Goal: Task Accomplishment & Management: Use online tool/utility

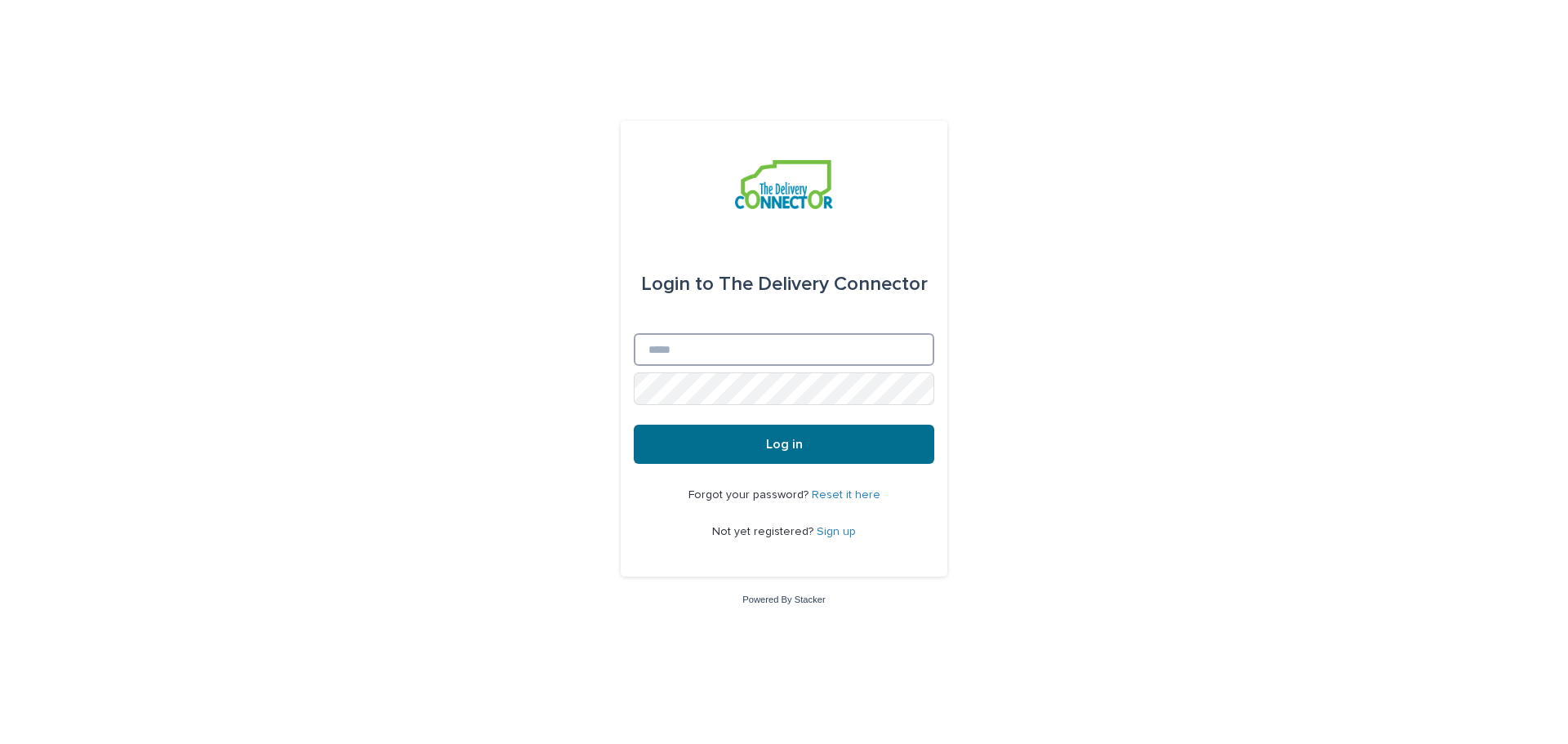
type input "**********"
click at [890, 452] on button "Log in" at bounding box center [784, 445] width 300 height 39
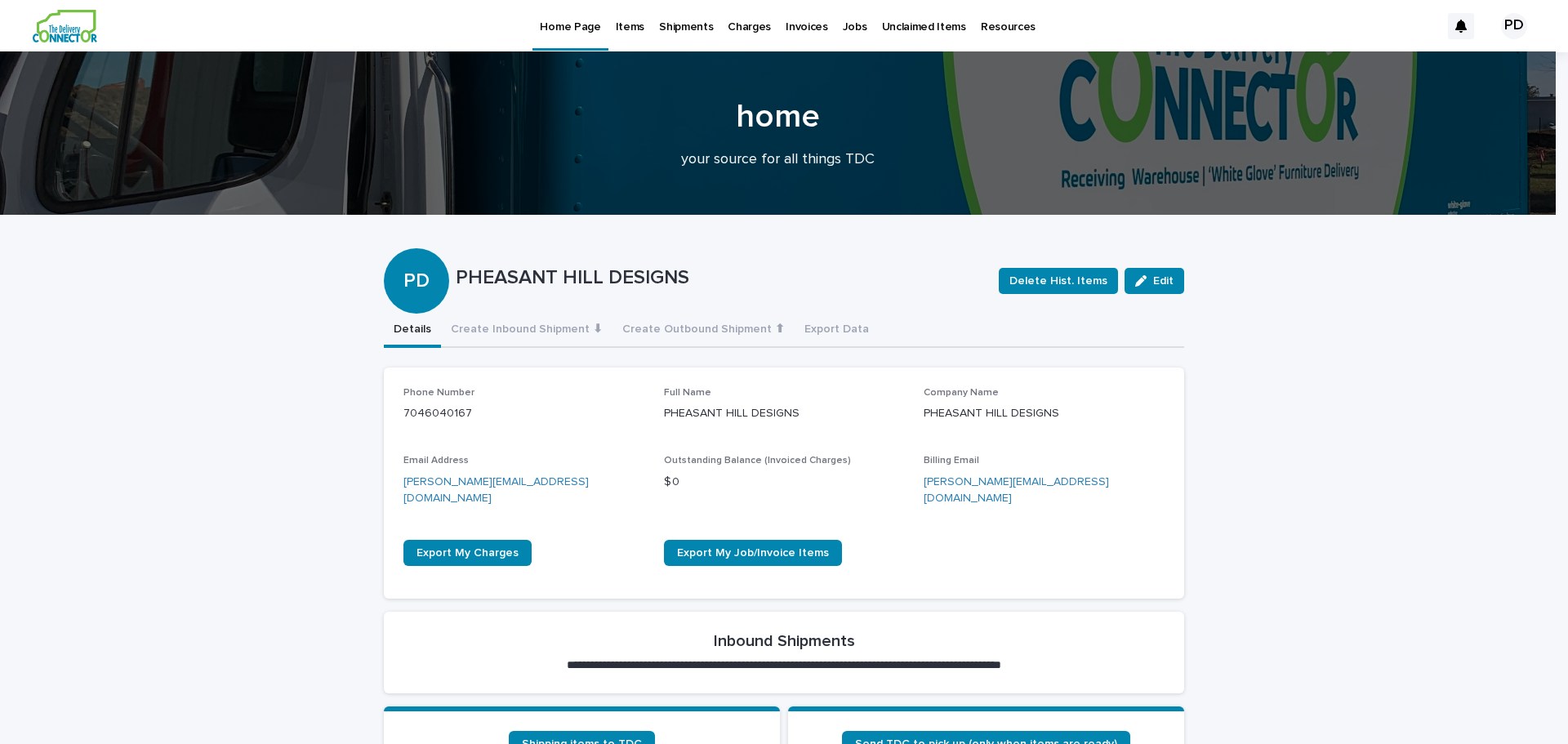
click at [848, 28] on p "Jobs" at bounding box center [855, 17] width 25 height 34
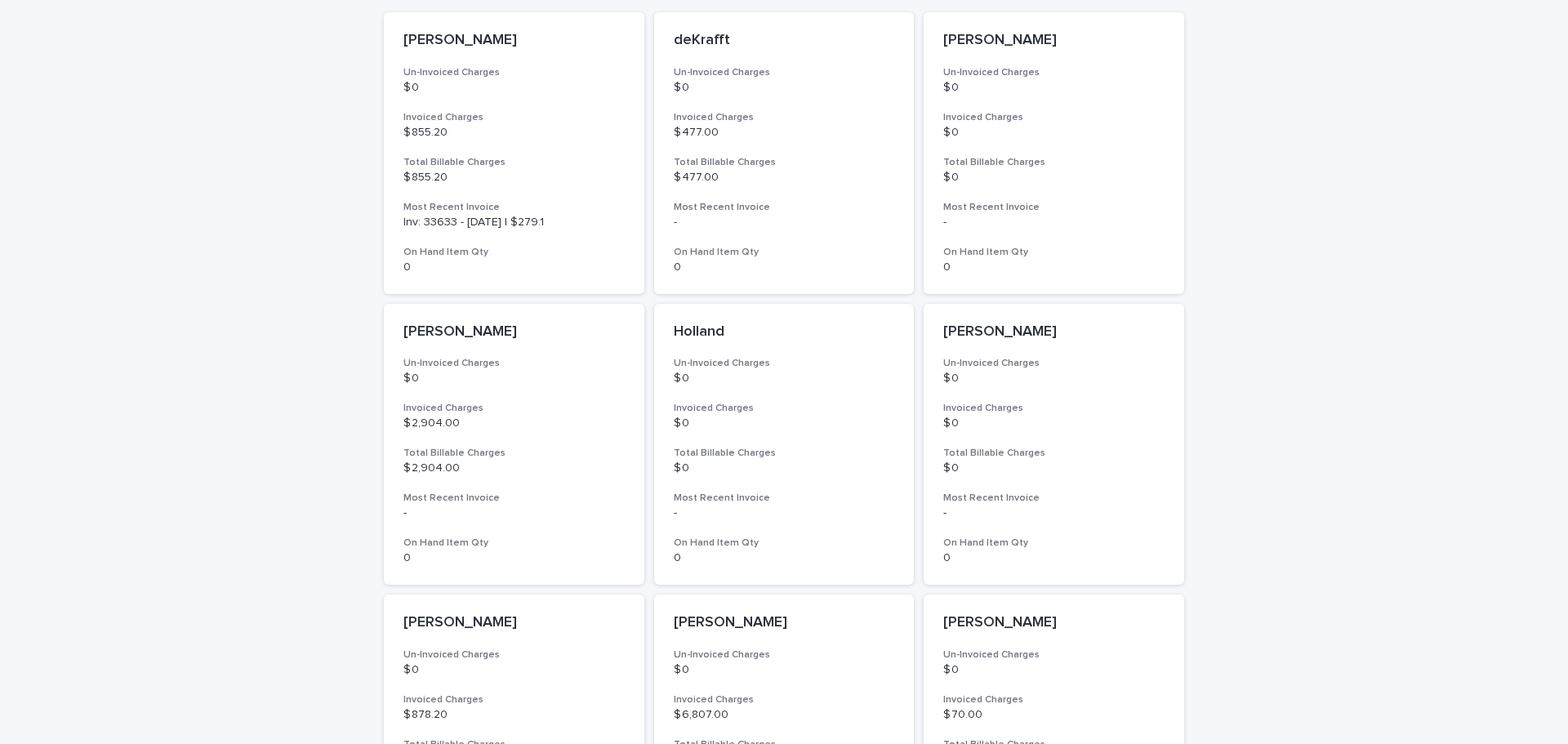
scroll to position [817, 0]
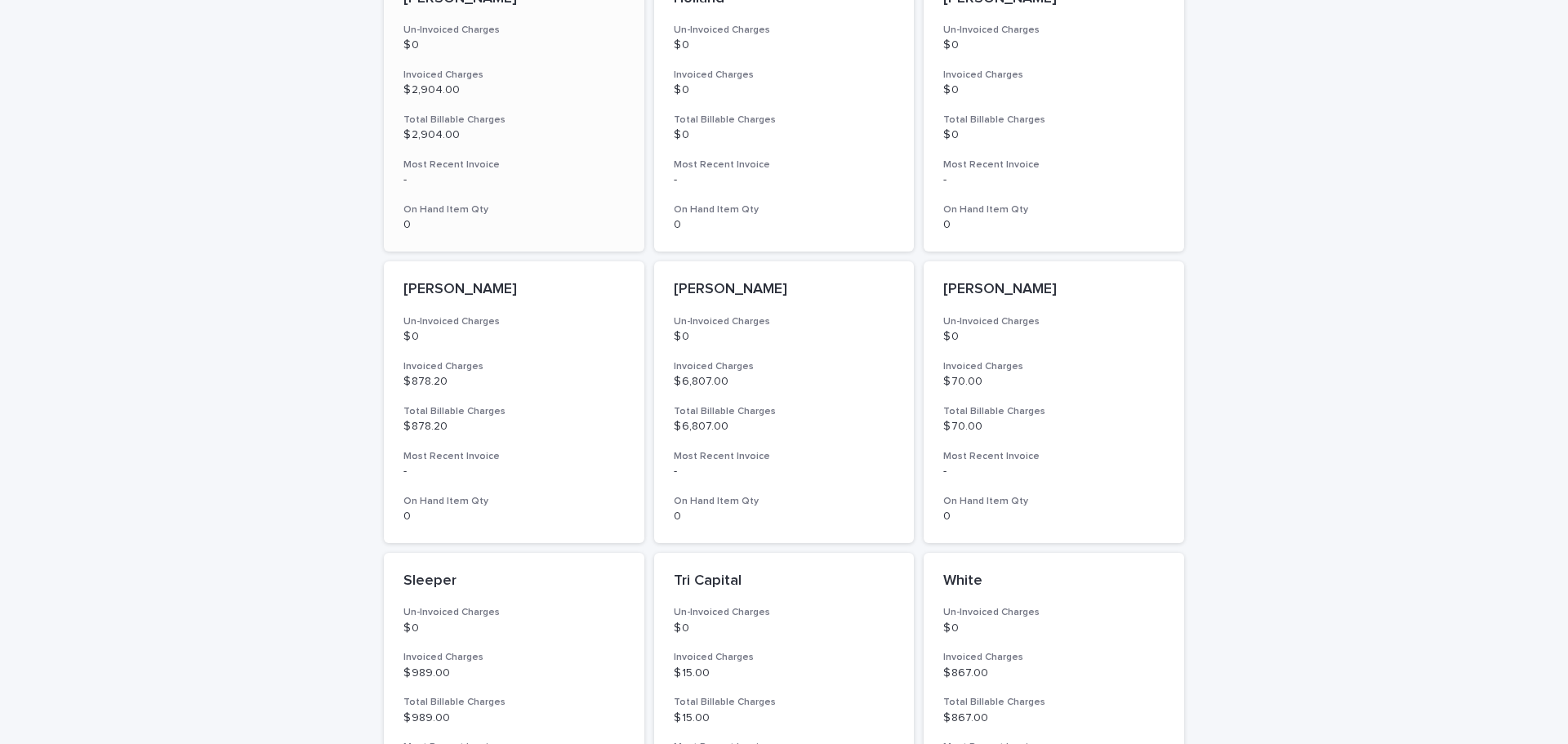
click at [518, 153] on div "GALE Un-Invoiced Charges $ 0 Invoiced Charges $ 2,904.00 Total Billable Charges…" at bounding box center [514, 111] width 261 height 282
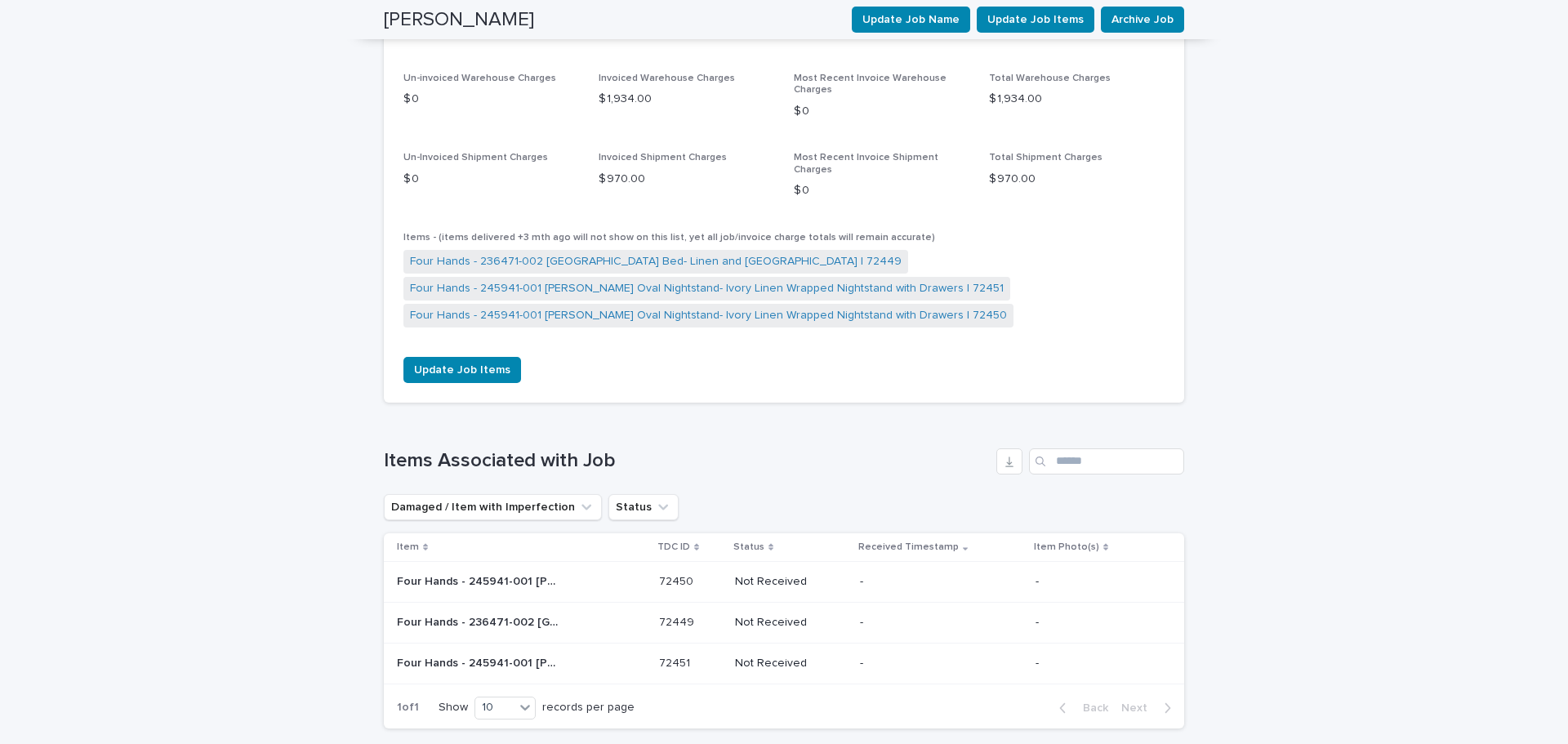
scroll to position [1469, 0]
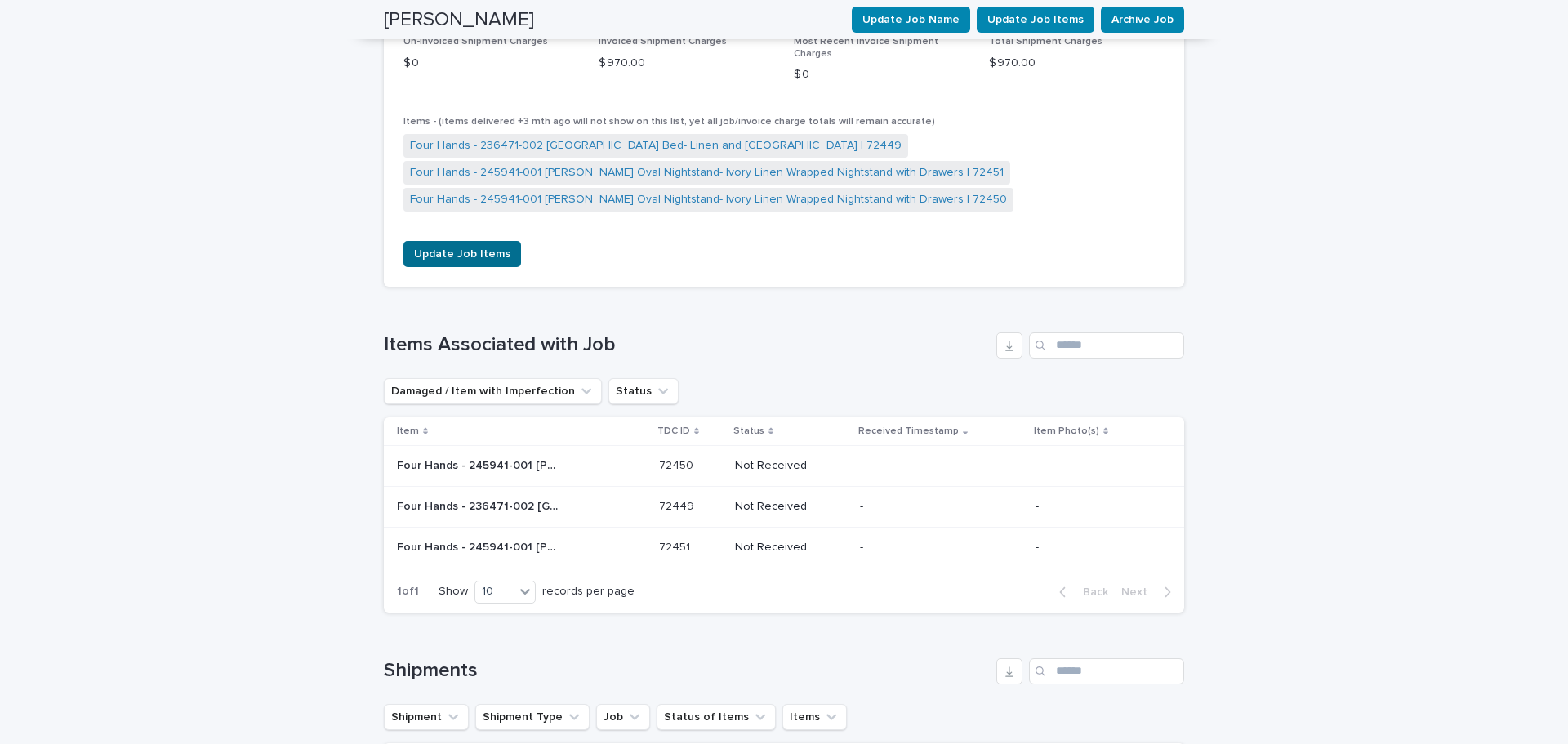
click at [454, 246] on span "Update Job Items" at bounding box center [462, 254] width 96 height 17
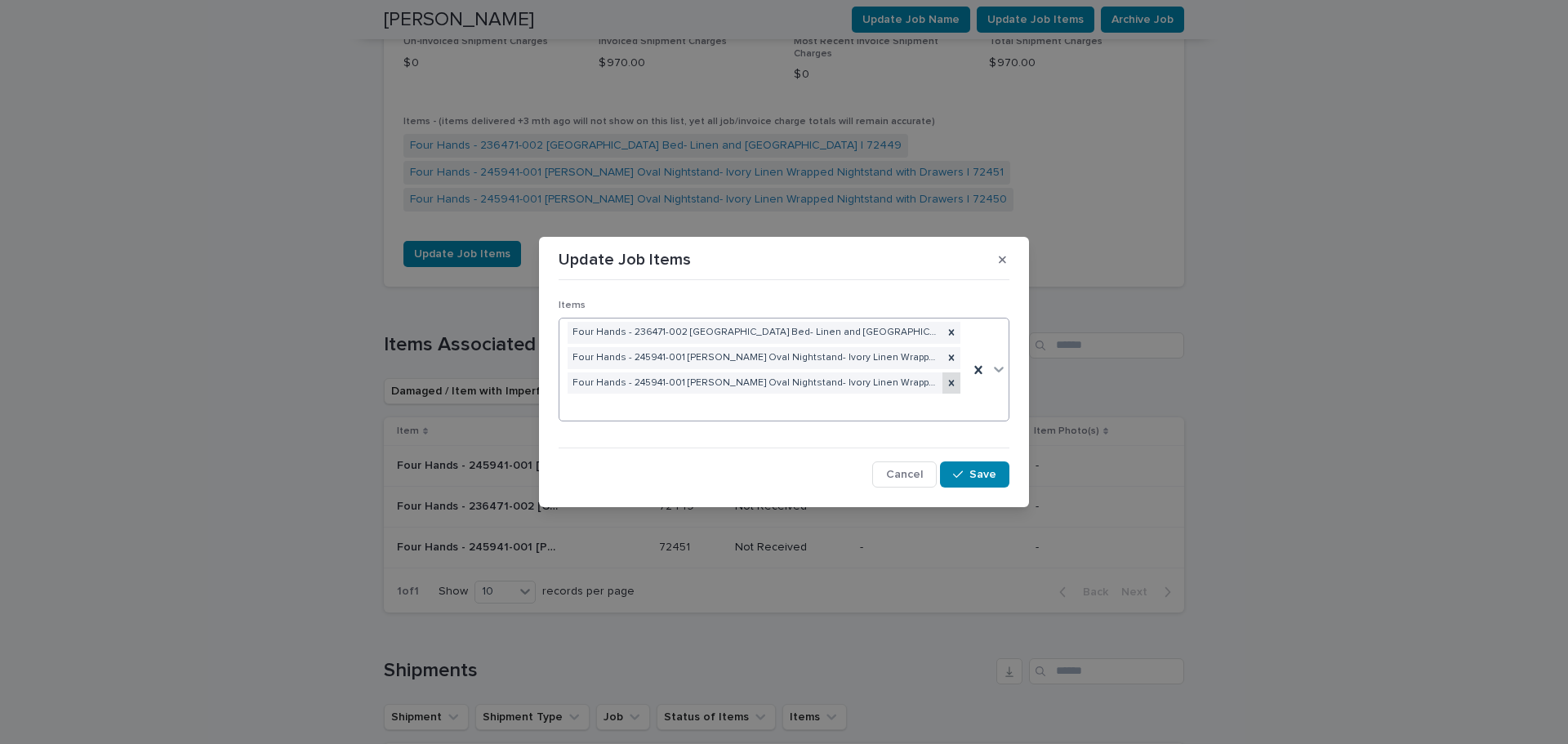
click at [947, 378] on icon at bounding box center [952, 383] width 11 height 11
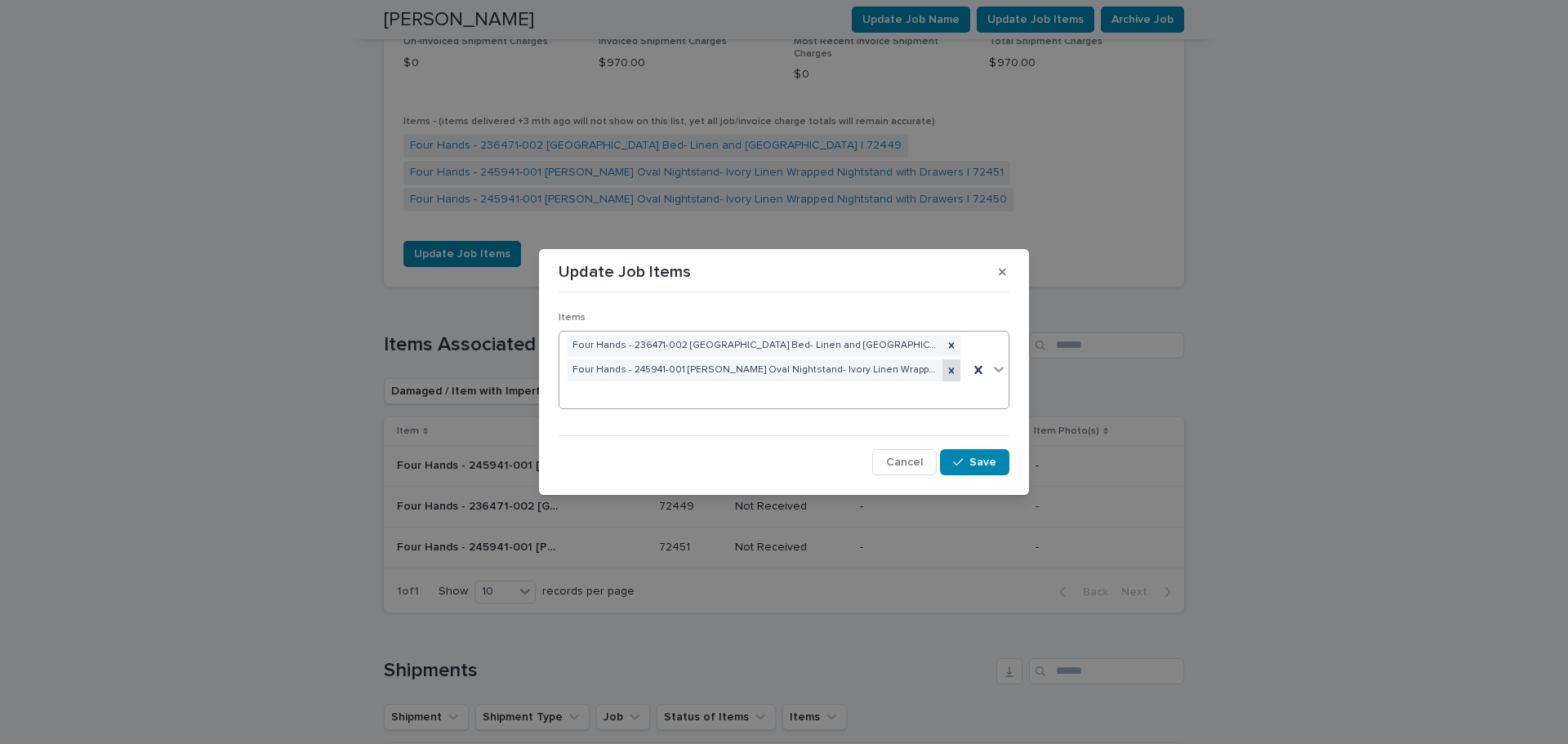
click at [952, 363] on div at bounding box center [951, 371] width 18 height 22
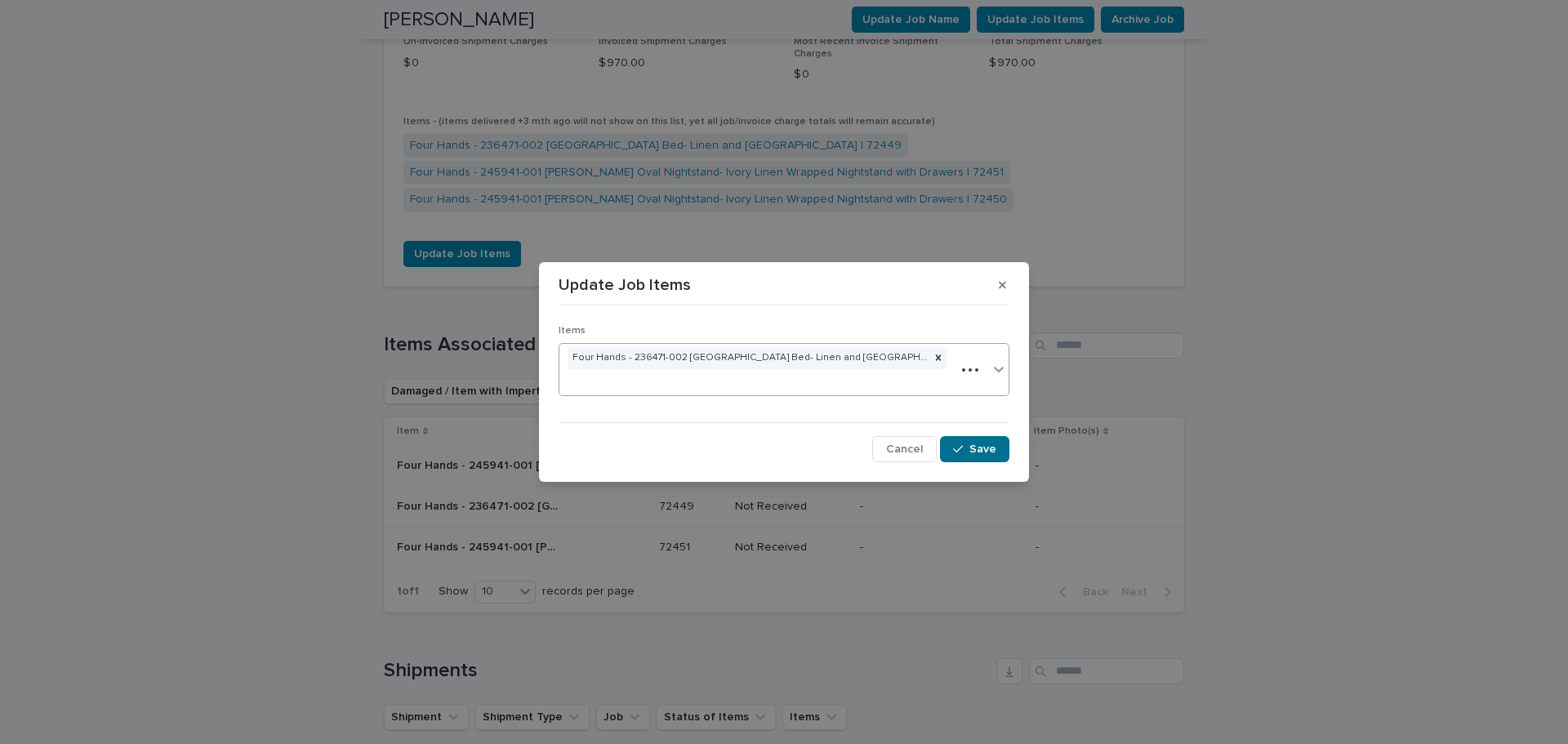
click at [966, 444] on div "button" at bounding box center [962, 449] width 17 height 11
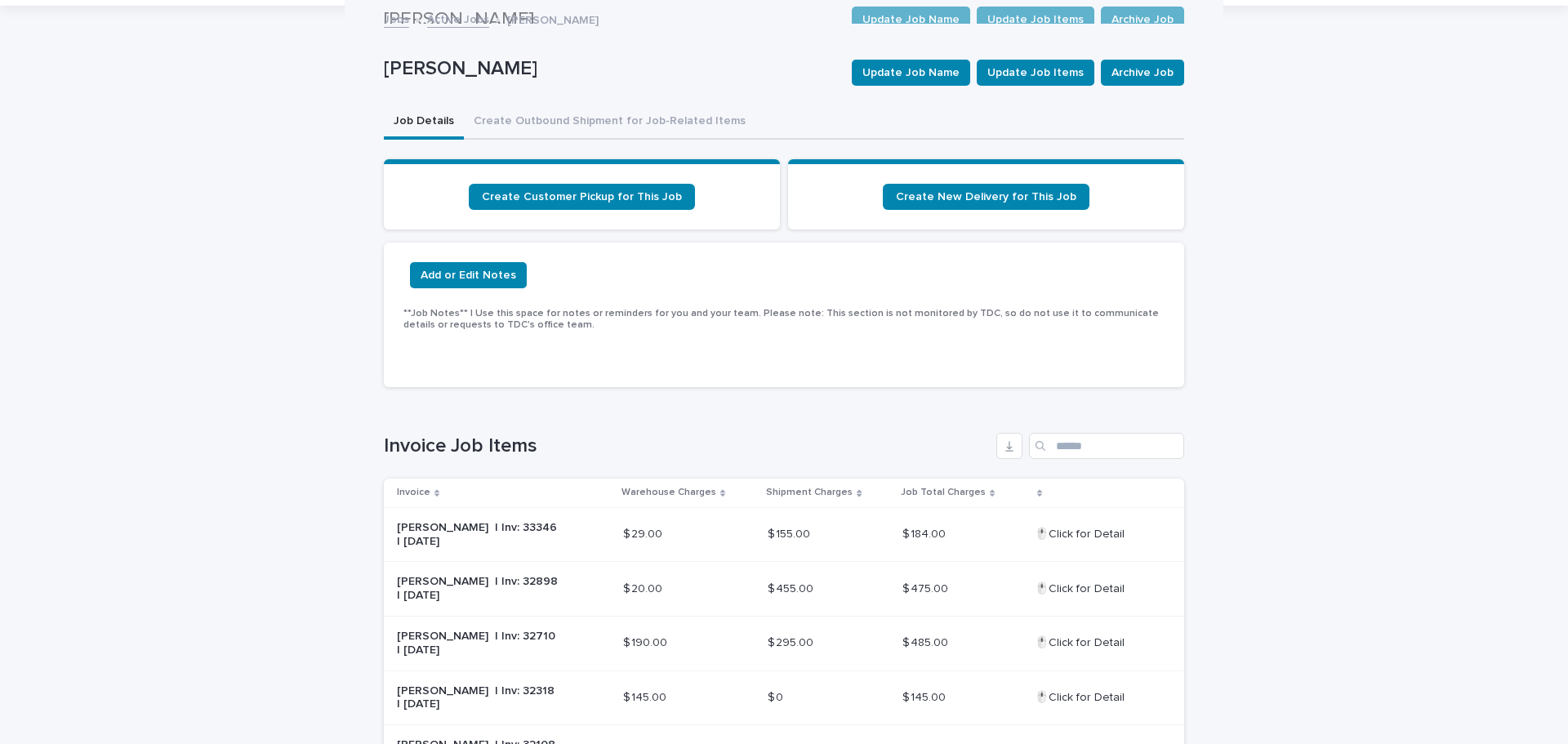
scroll to position [0, 0]
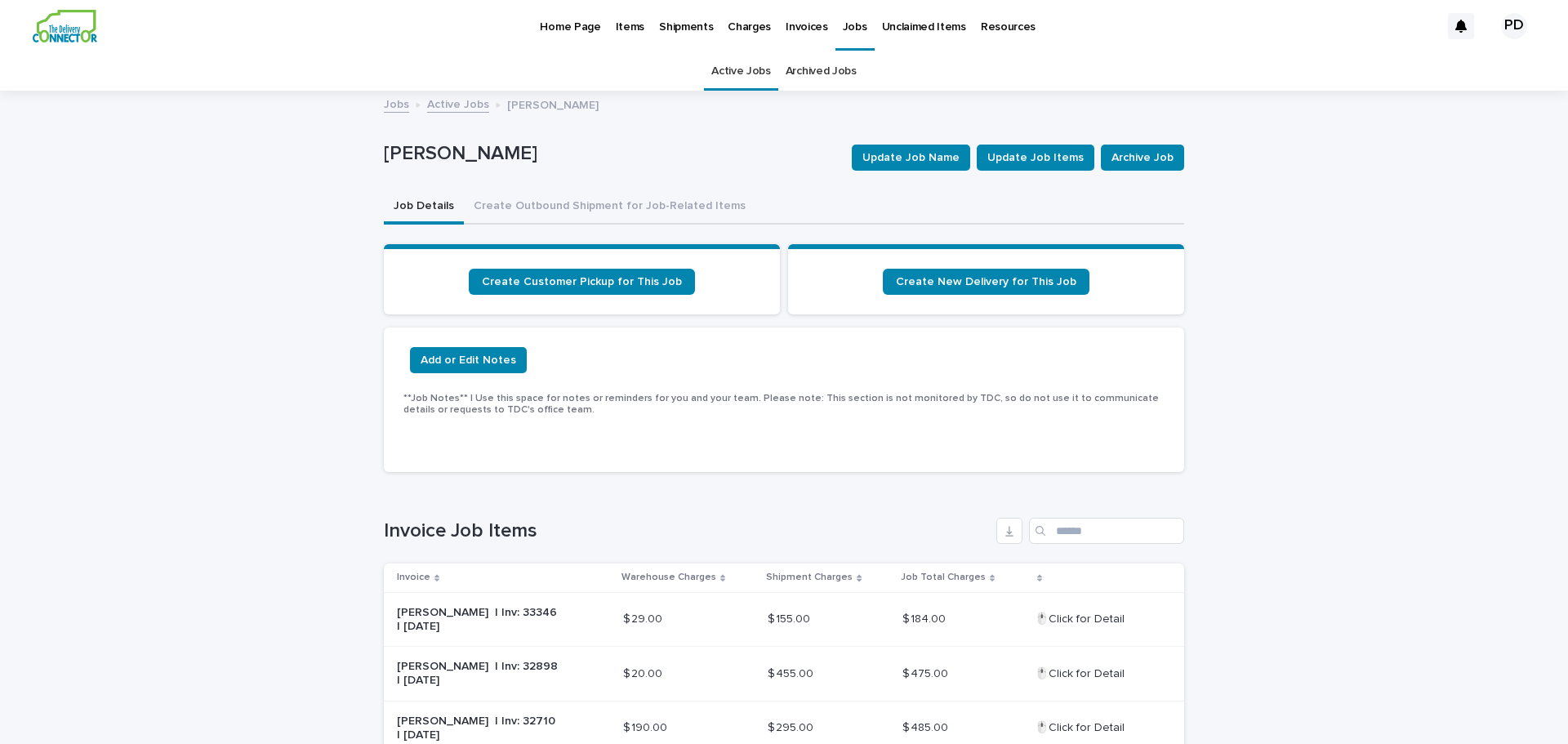
click at [628, 18] on p "Items" at bounding box center [630, 17] width 29 height 34
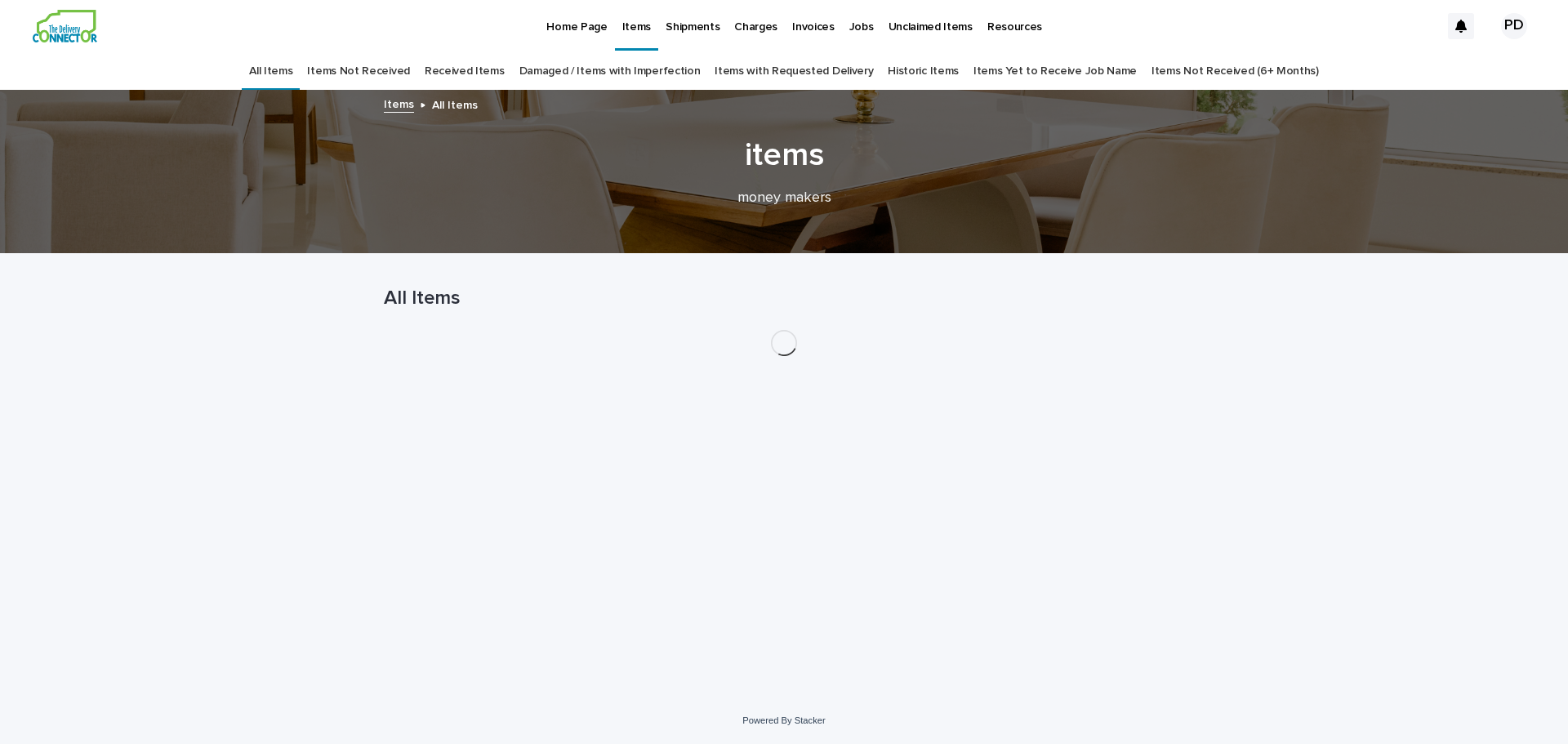
click at [567, 28] on p "Home Page" at bounding box center [576, 17] width 60 height 34
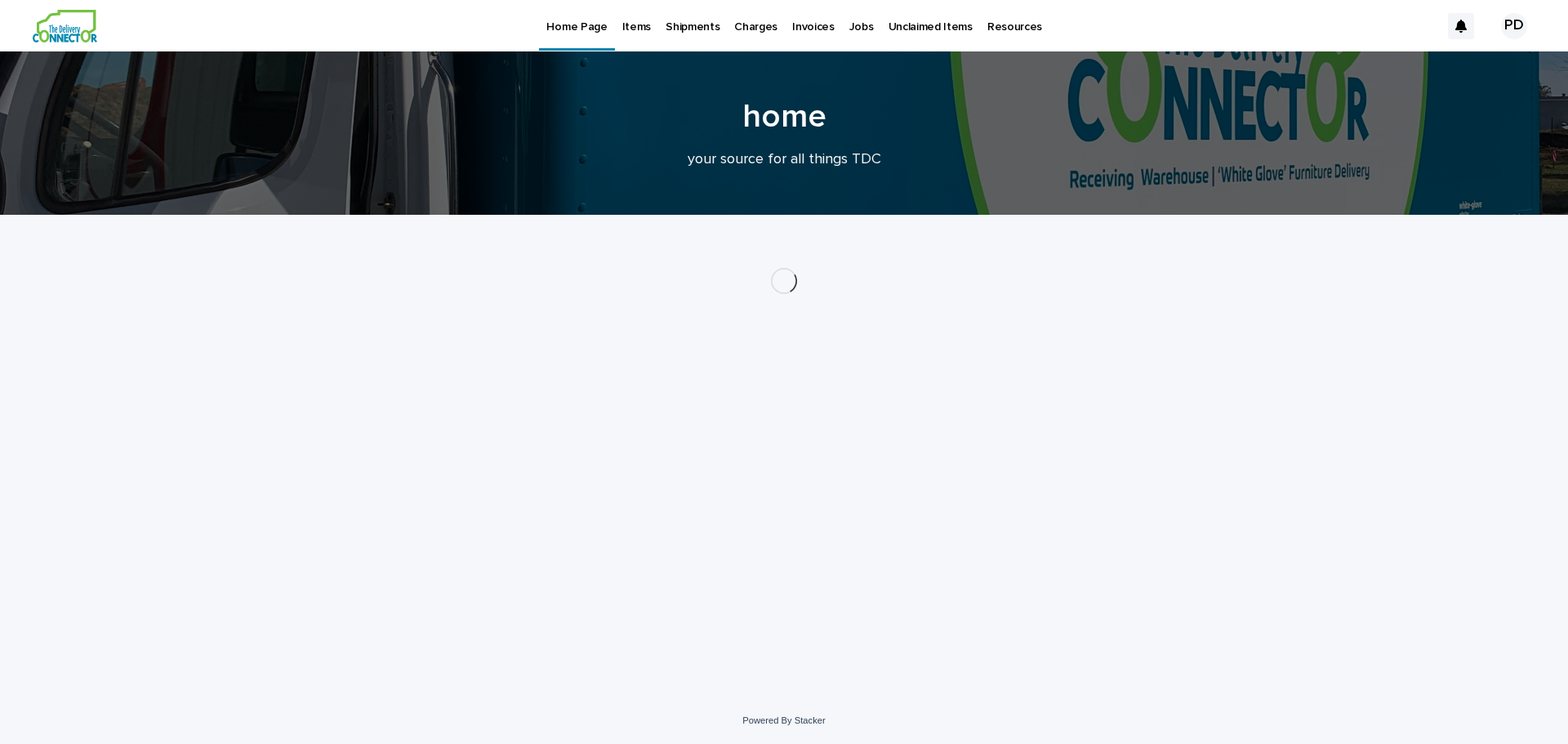
click at [687, 36] on link "Shipments" at bounding box center [692, 25] width 68 height 51
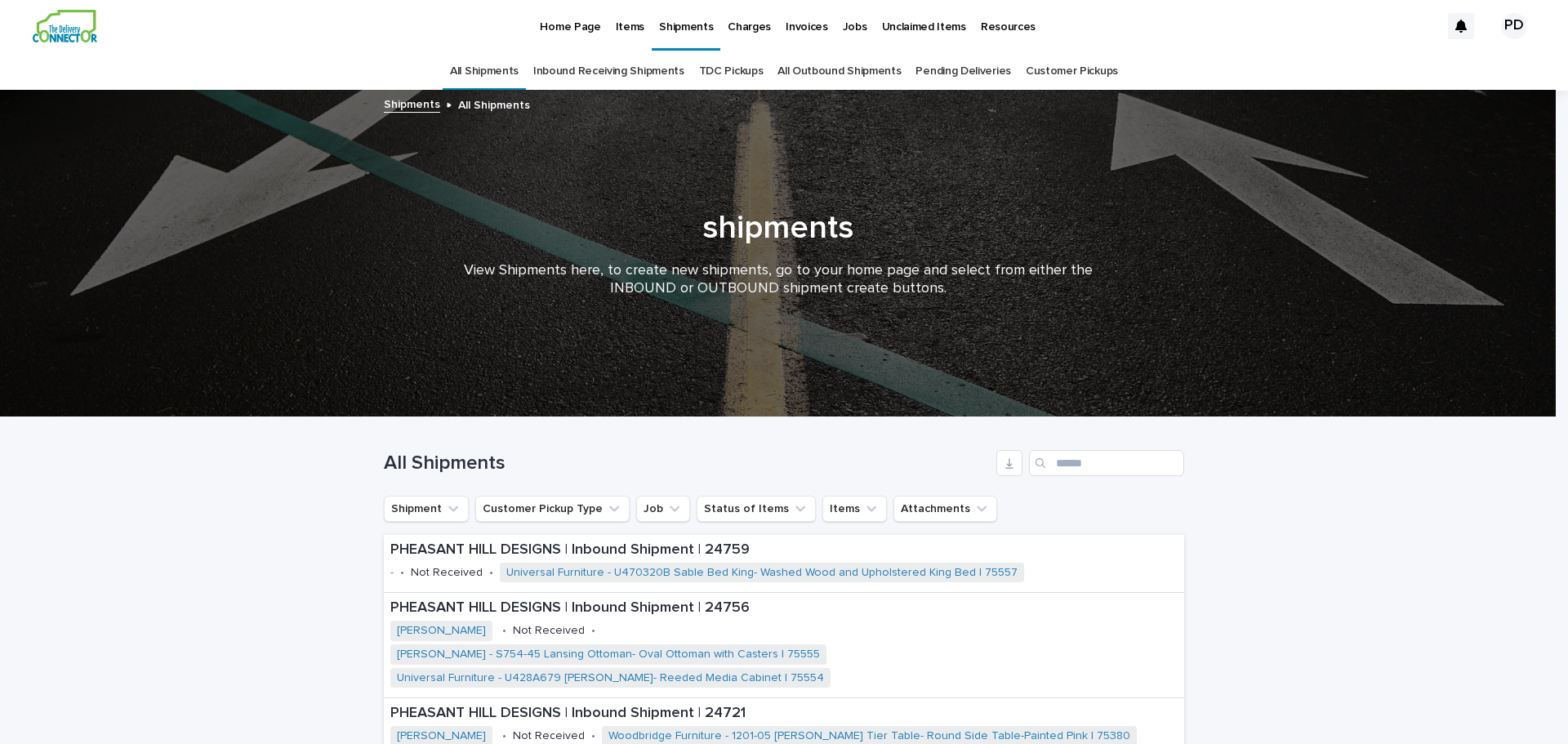
click at [590, 79] on link "Inbound Receiving Shipments" at bounding box center [609, 72] width 152 height 39
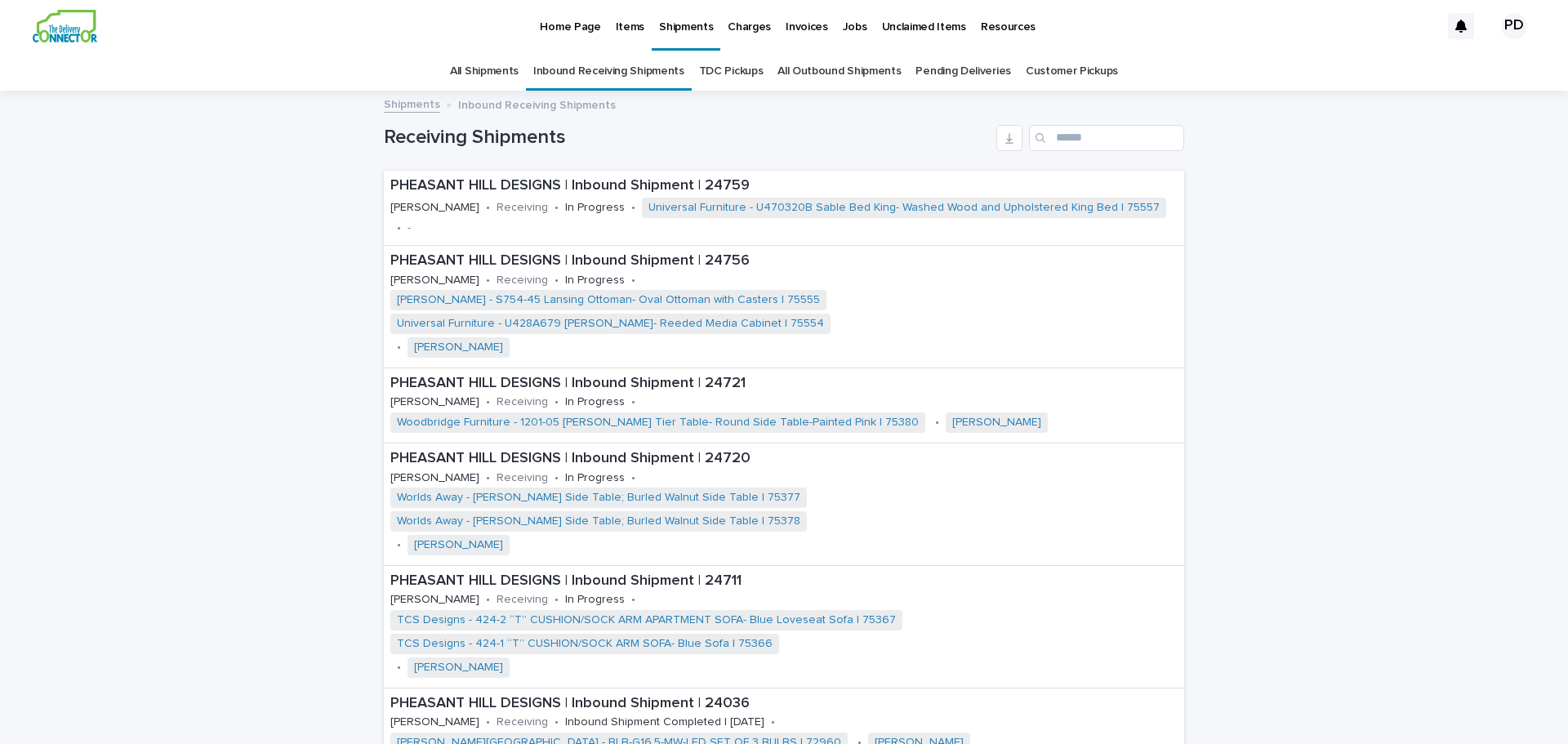
click at [574, 22] on p "Home Page" at bounding box center [569, 17] width 60 height 34
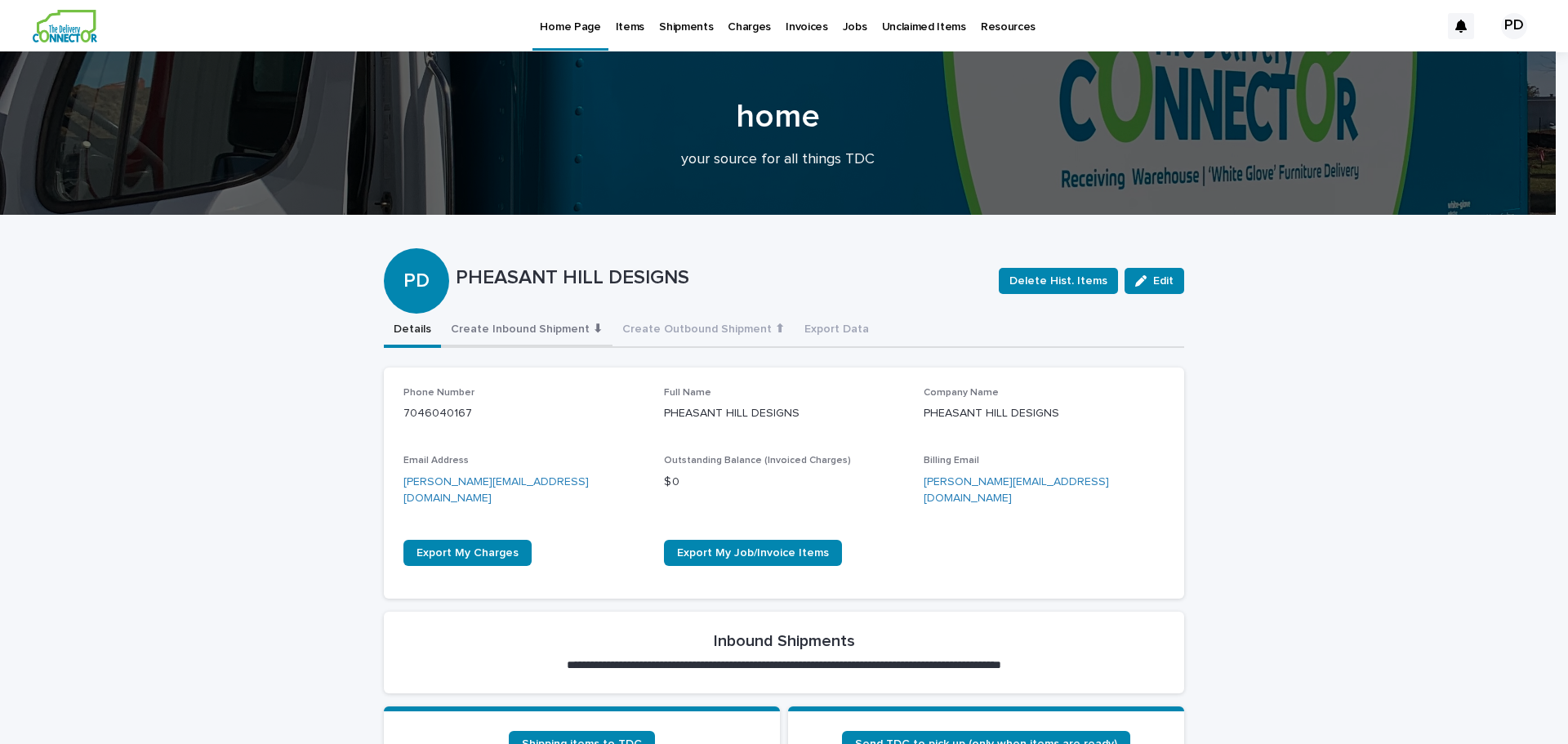
click at [531, 337] on button "Create Inbound Shipment ⬇" at bounding box center [527, 330] width 172 height 34
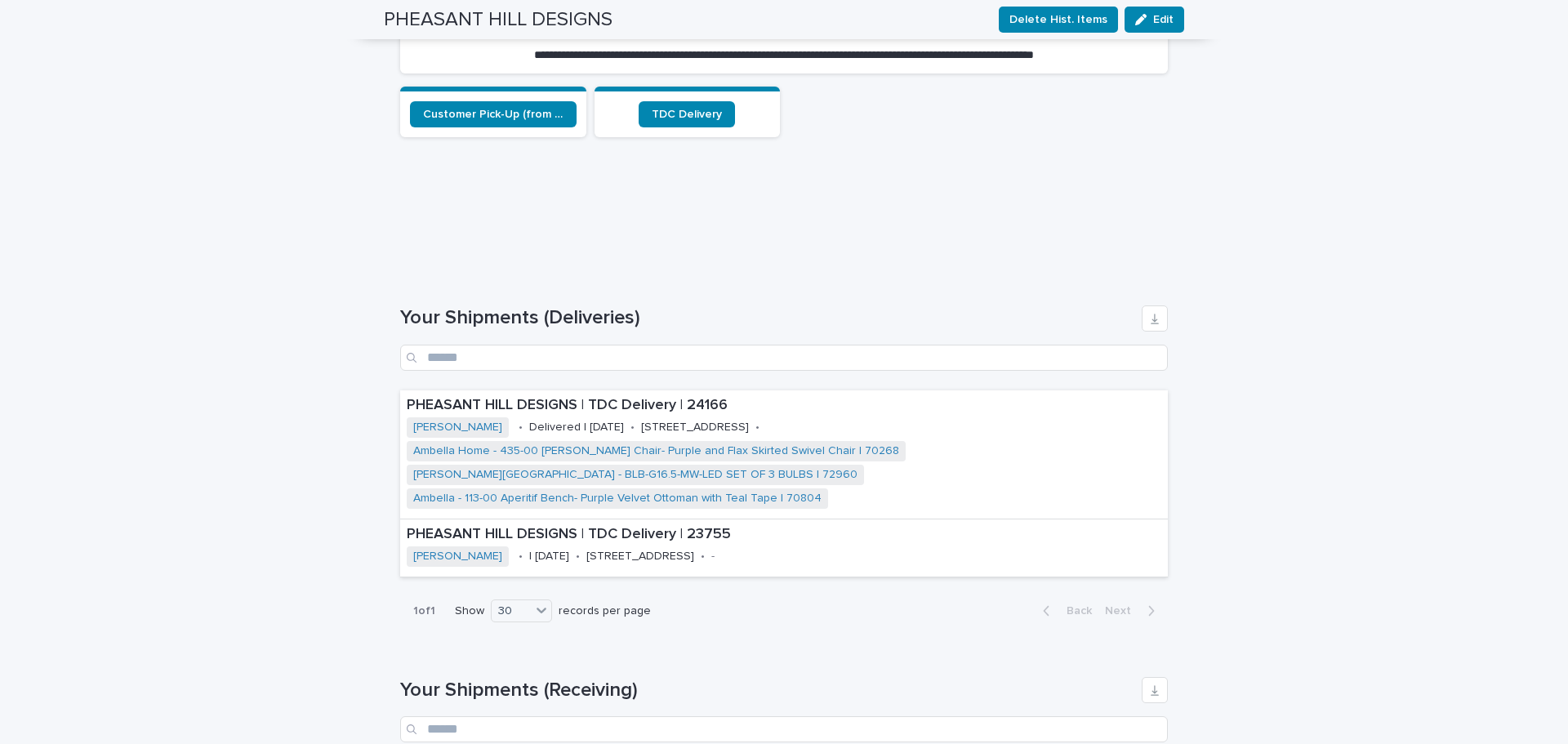
scroll to position [653, 0]
